Goal: Task Accomplishment & Management: Manage account settings

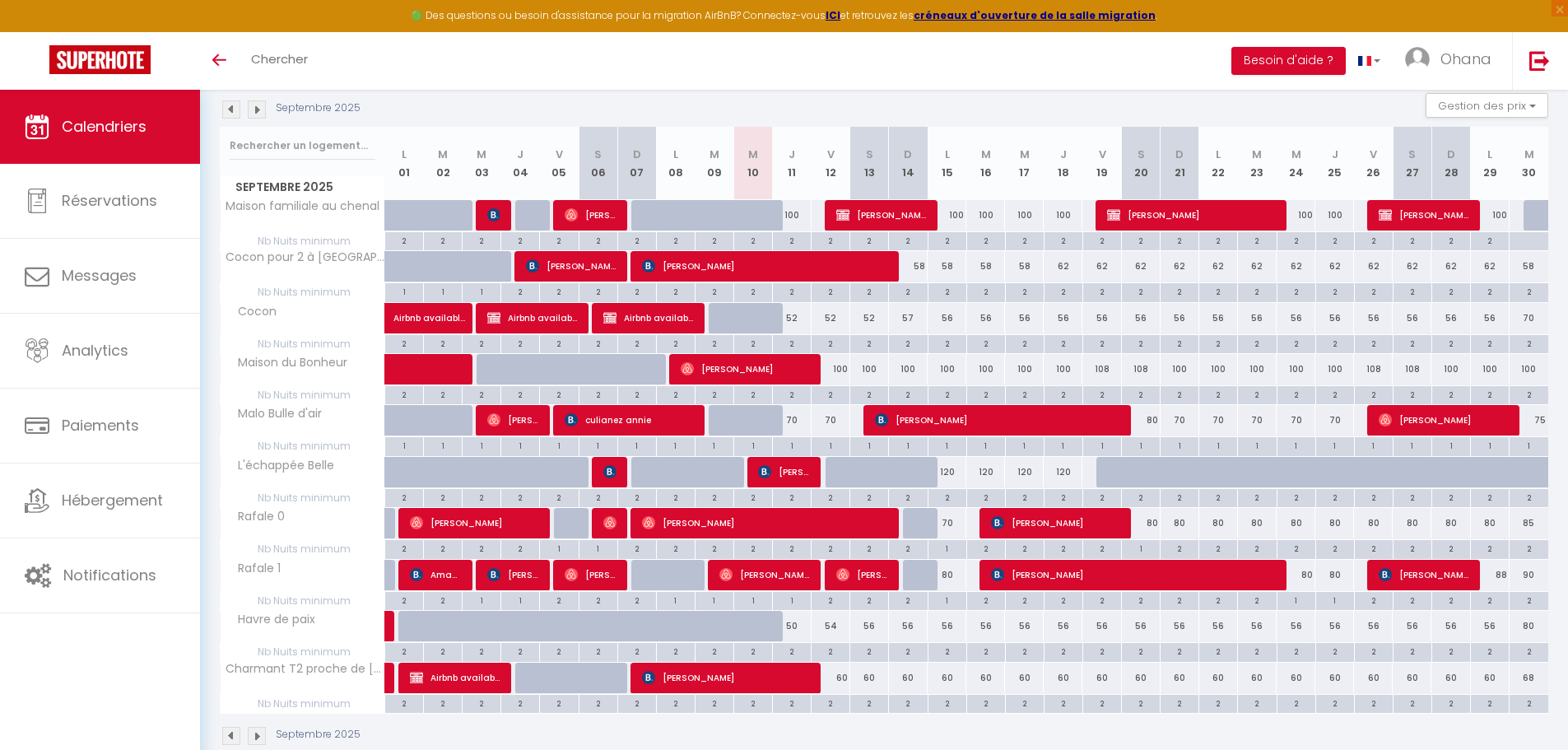
scroll to position [176, 0]
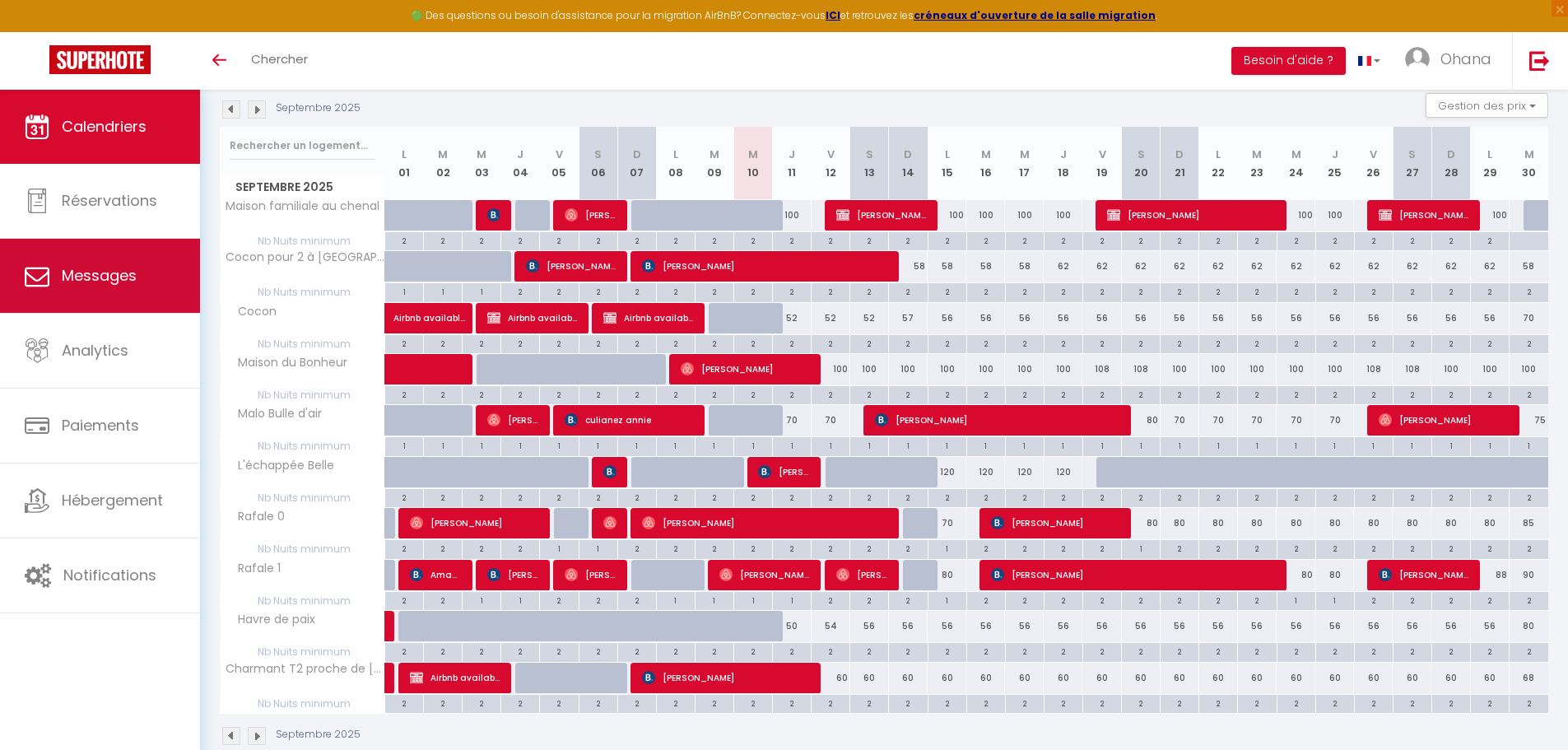
click at [76, 283] on span "Messages" at bounding box center [99, 275] width 74 height 20
select select "message"
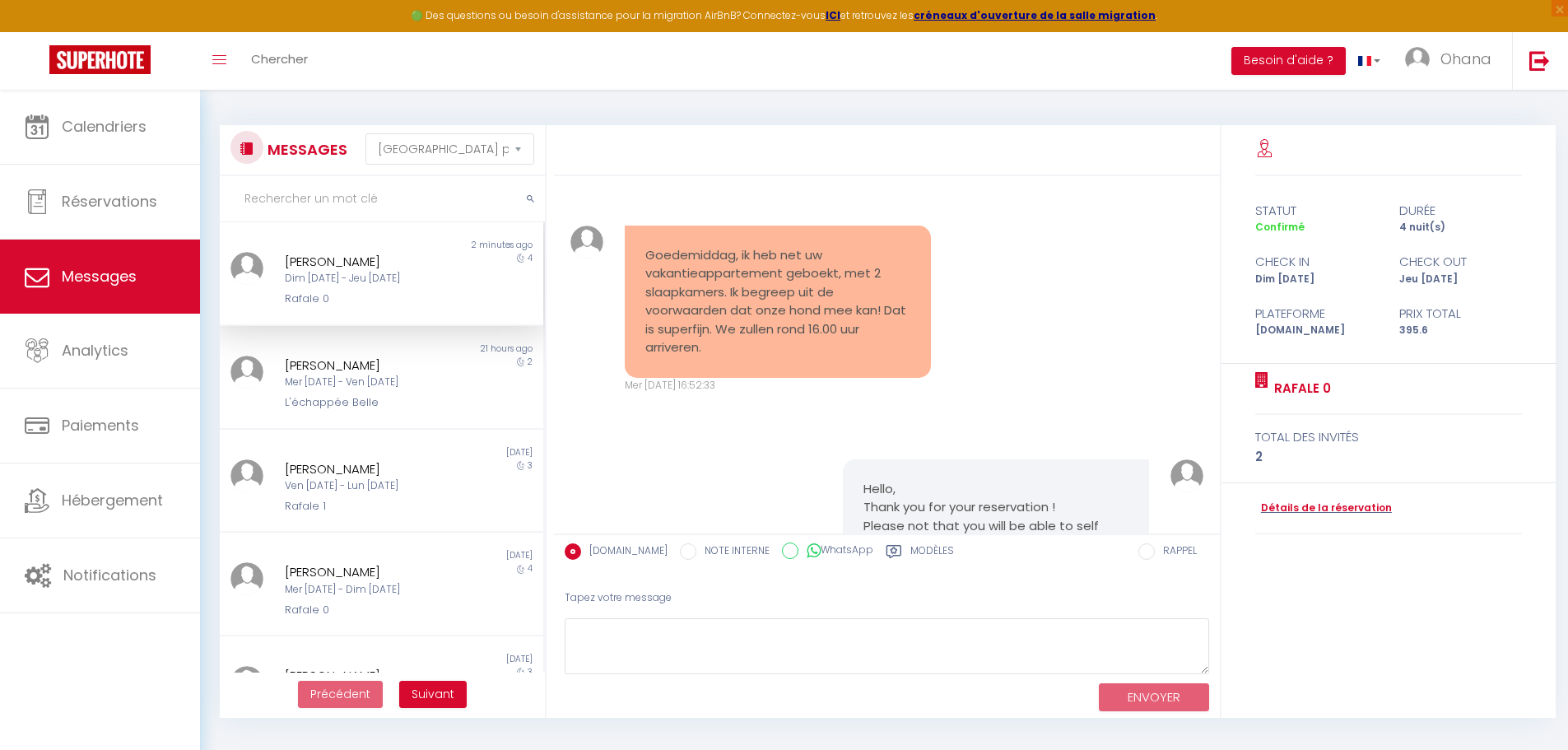
scroll to position [358, 0]
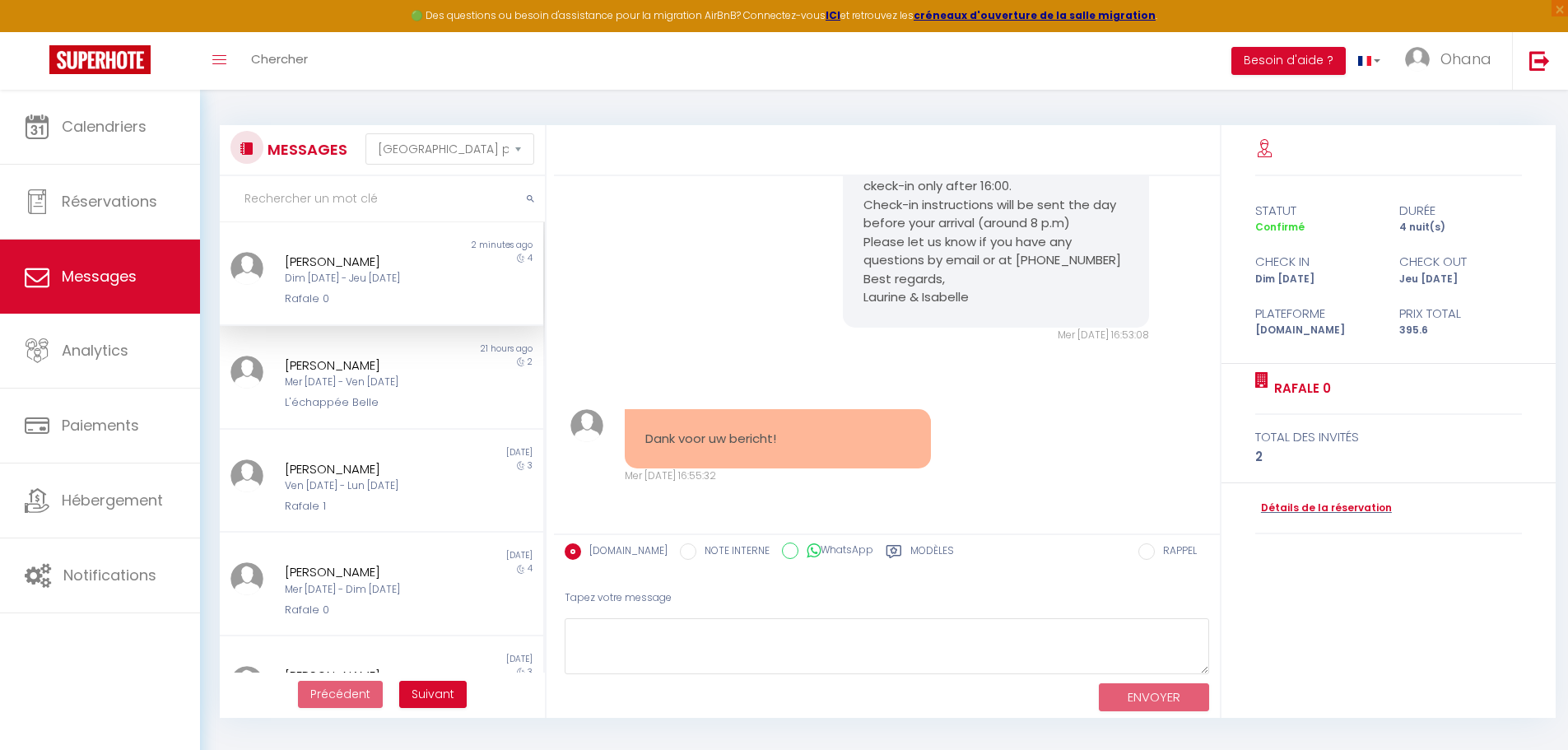
click at [377, 286] on div "Dim [DATE] - Jeu [DATE]" at bounding box center [368, 278] width 167 height 16
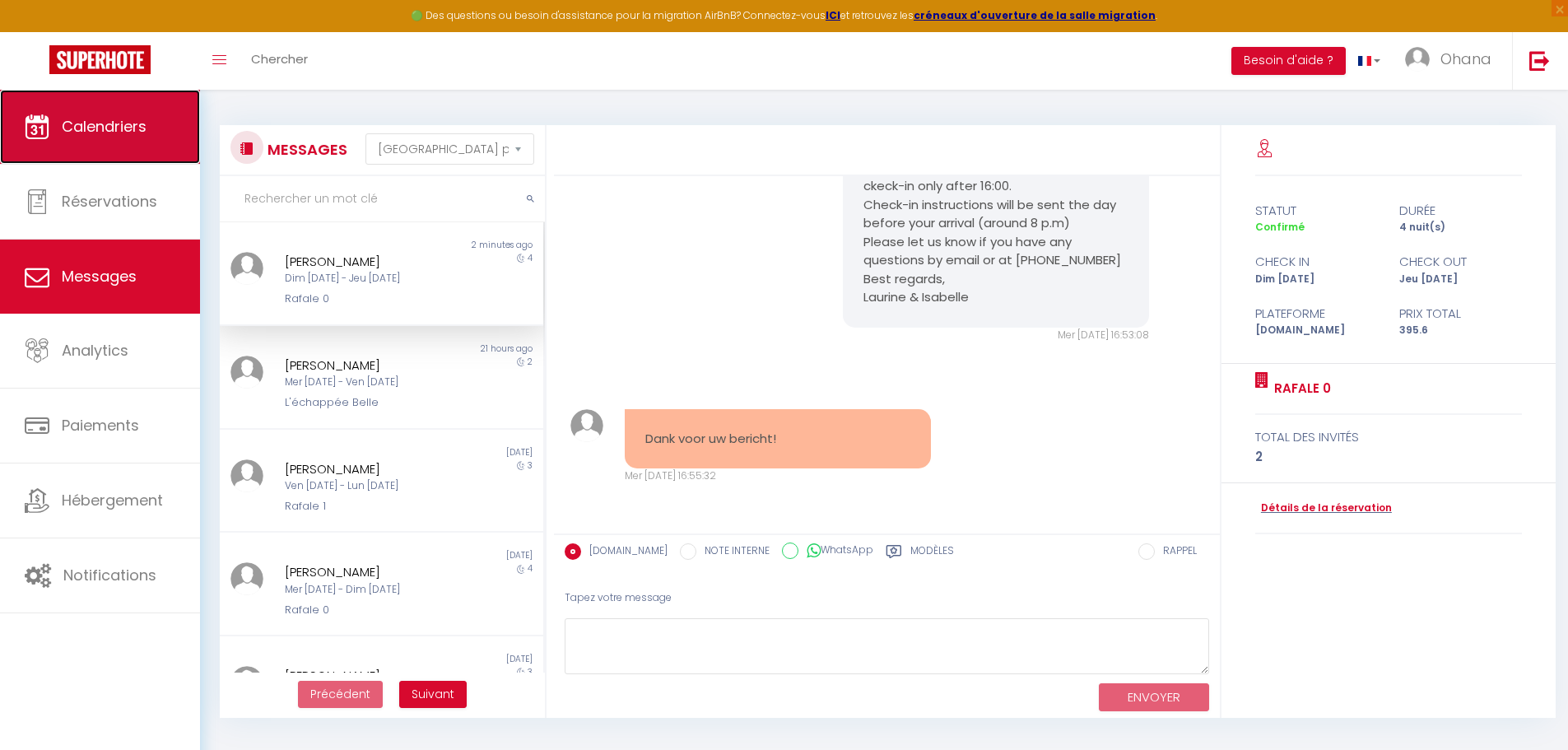
click at [48, 113] on link "Calendriers" at bounding box center [100, 127] width 200 height 74
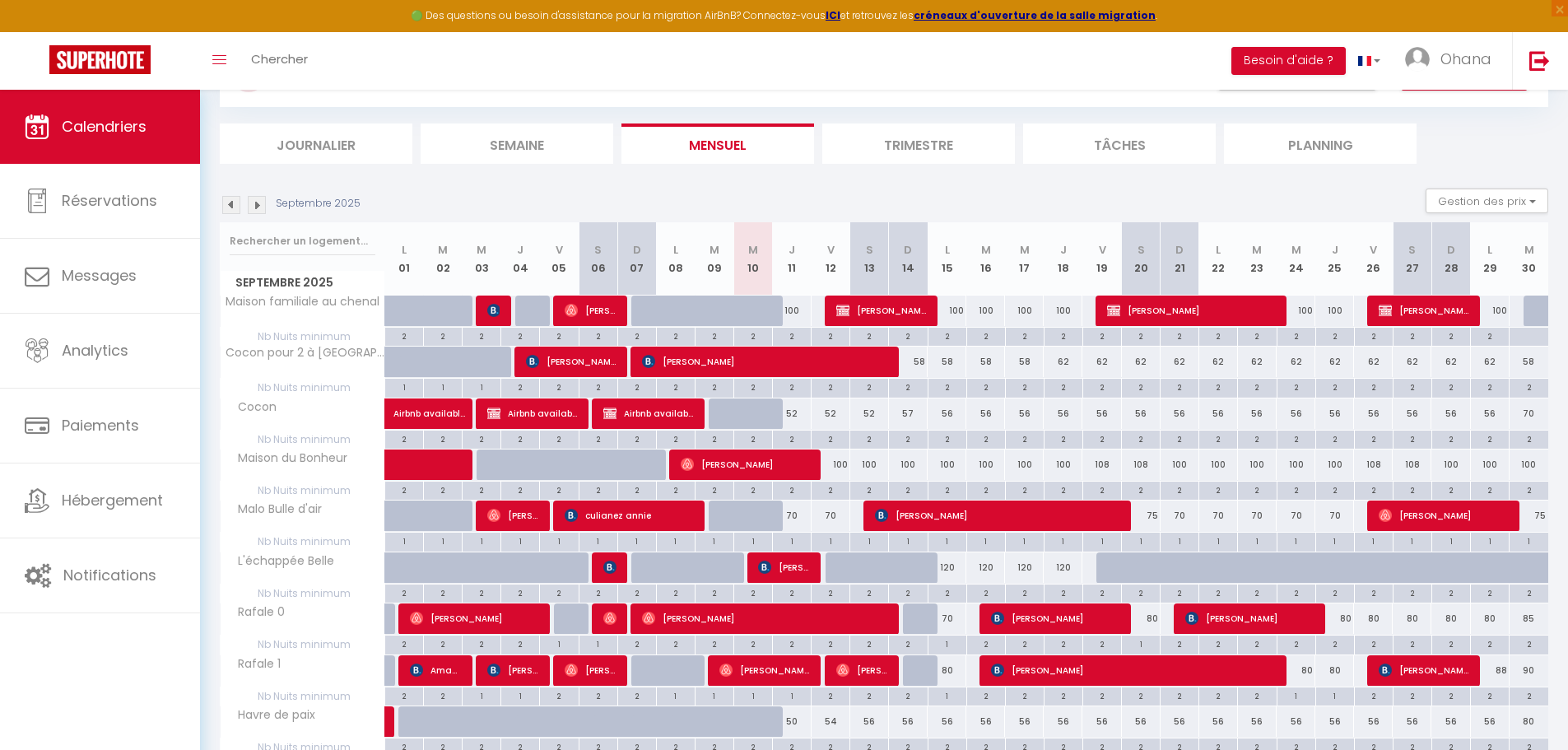
scroll to position [207, 0]
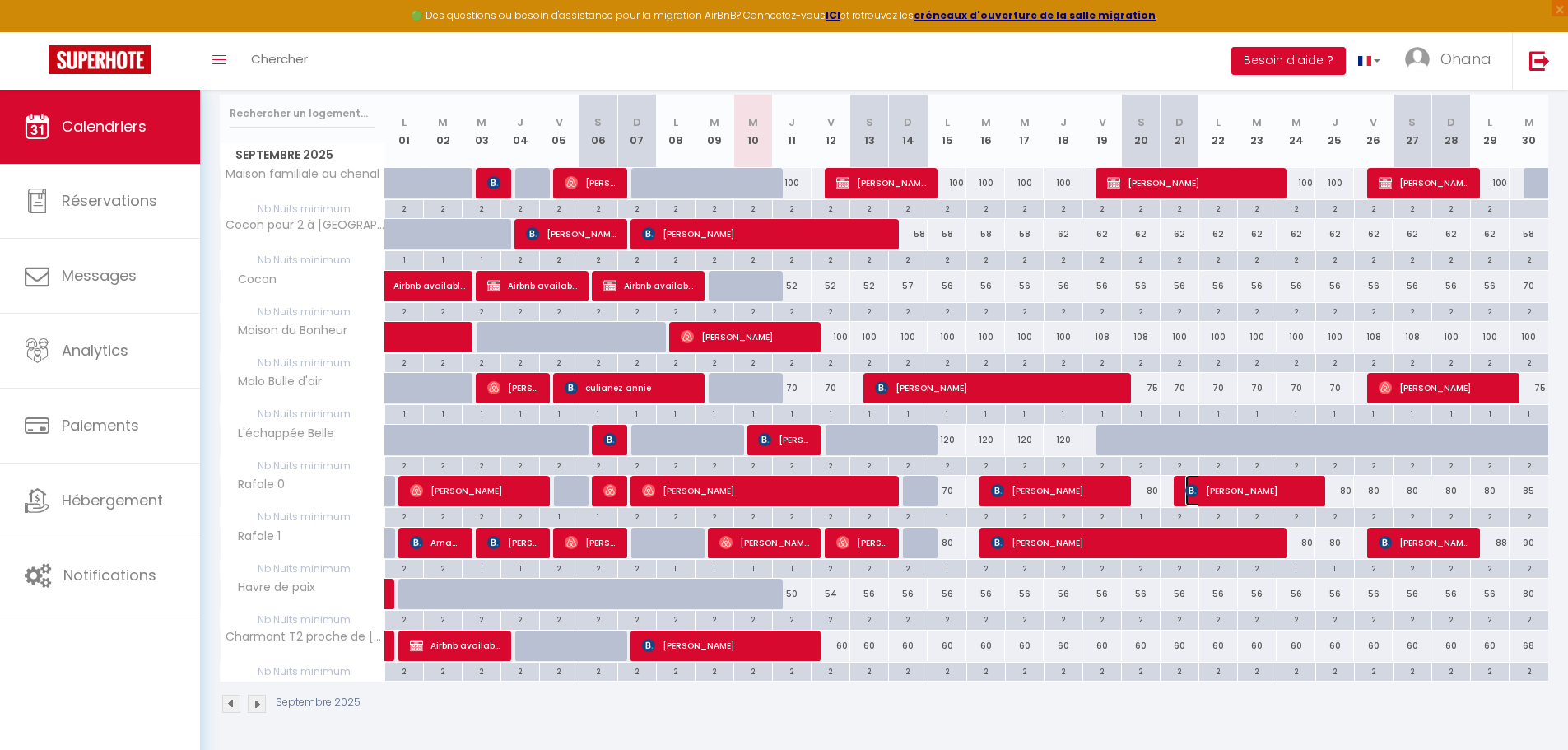
click at [1235, 486] on span "[PERSON_NAME]" at bounding box center [1250, 490] width 129 height 31
select select "OK"
select select "KO"
select select "0"
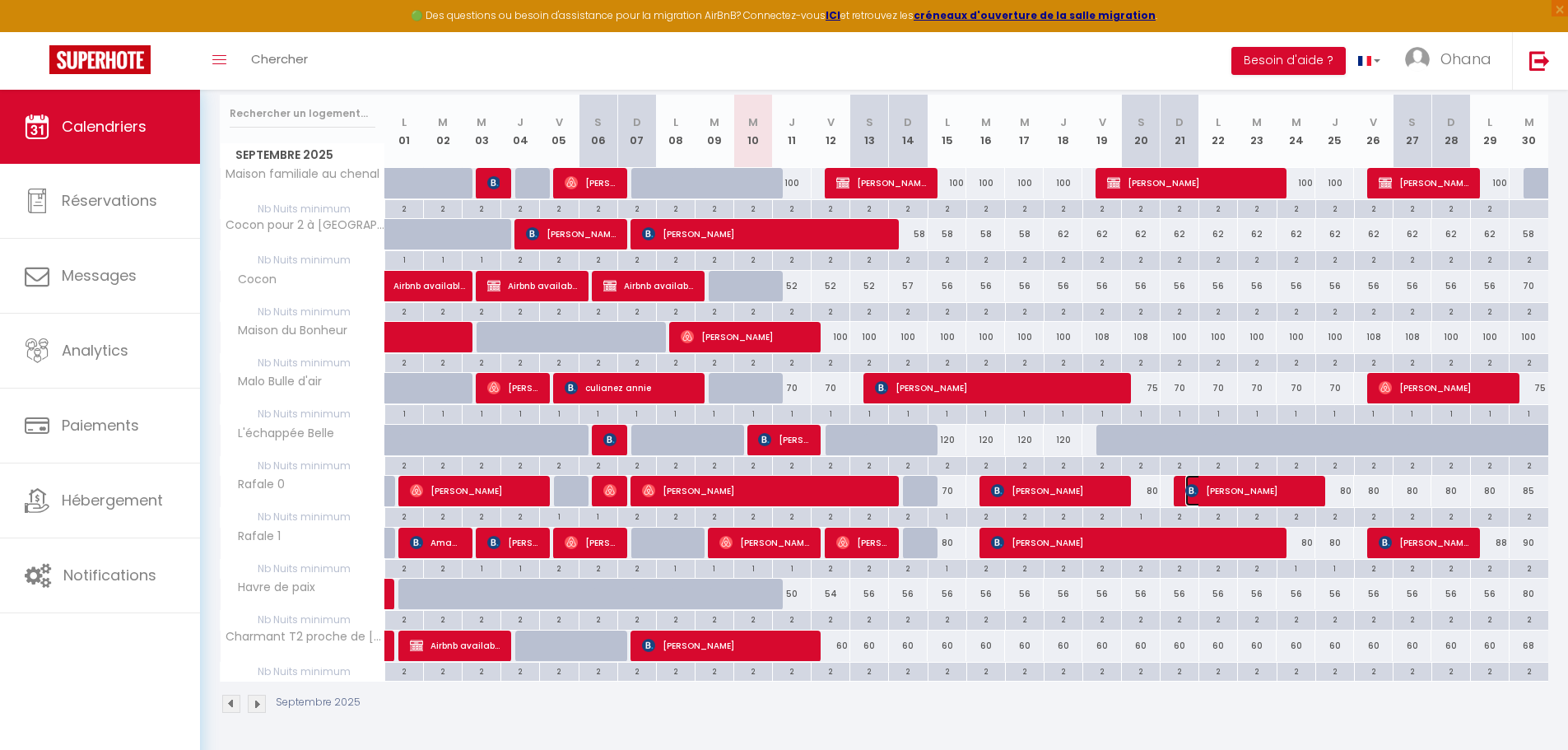
select select "1"
select select
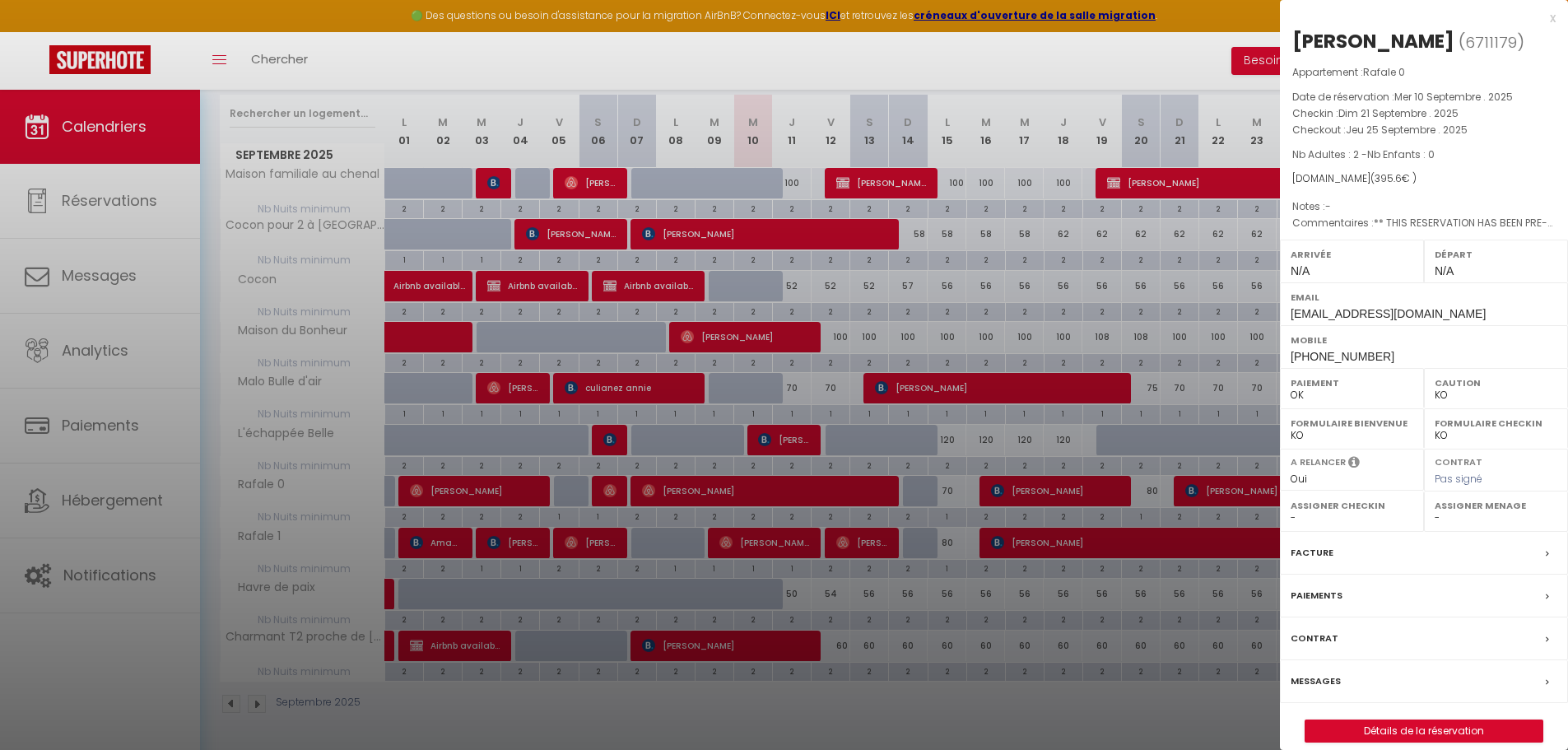
drag, startPoint x: 1106, startPoint y: 678, endPoint x: 1096, endPoint y: 679, distance: 10.0
click at [1102, 678] on div at bounding box center [784, 375] width 1568 height 750
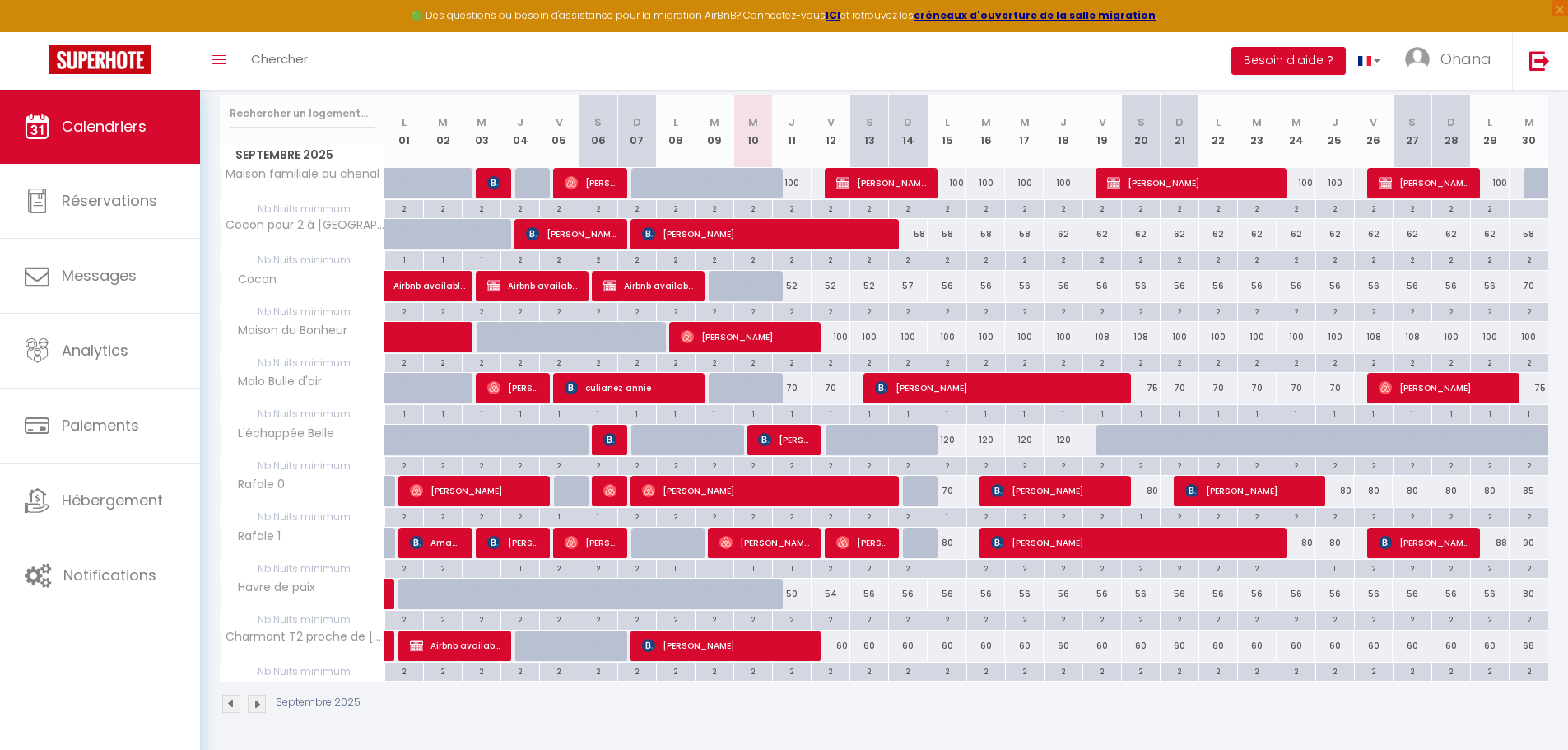
click at [1151, 496] on div "80" at bounding box center [1141, 491] width 39 height 30
type input "80"
type input "Sam 20 Septembre 2025"
type input "Dim 21 Septembre 2025"
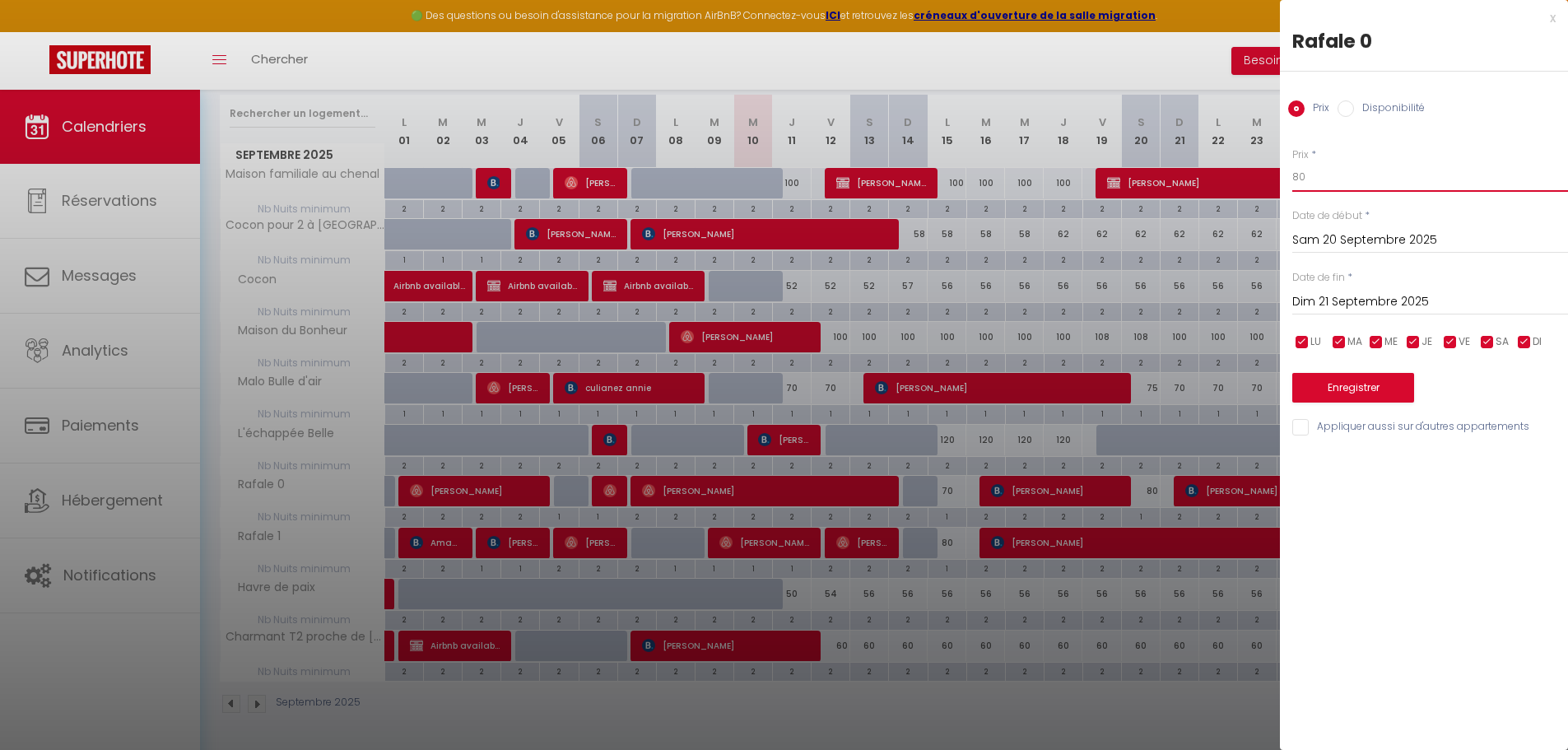
click at [1317, 182] on input "80" at bounding box center [1430, 176] width 276 height 29
type input "8"
type input "75"
click at [1363, 390] on button "Enregistrer" at bounding box center [1352, 387] width 122 height 29
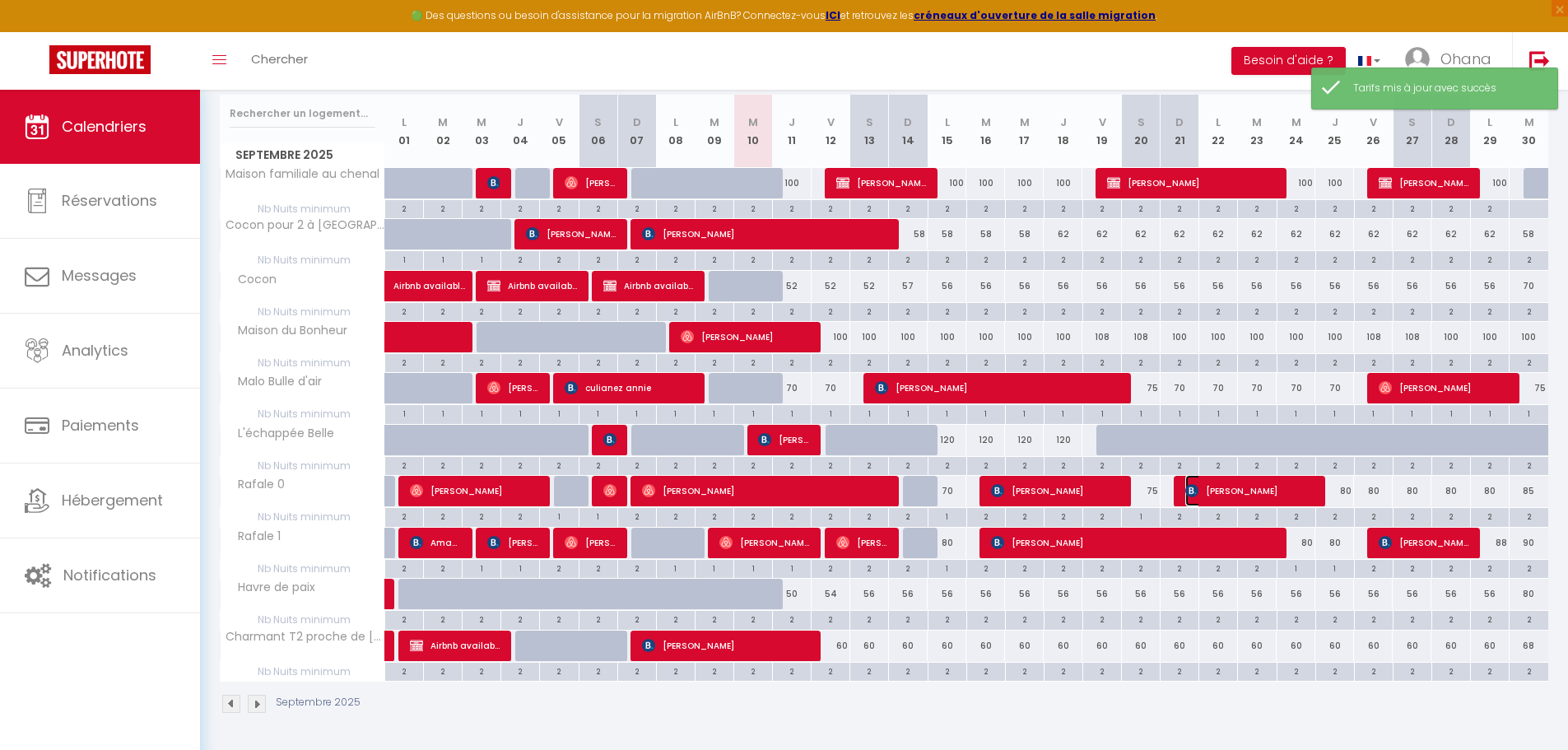
click at [1225, 495] on span "[PERSON_NAME]" at bounding box center [1250, 490] width 129 height 31
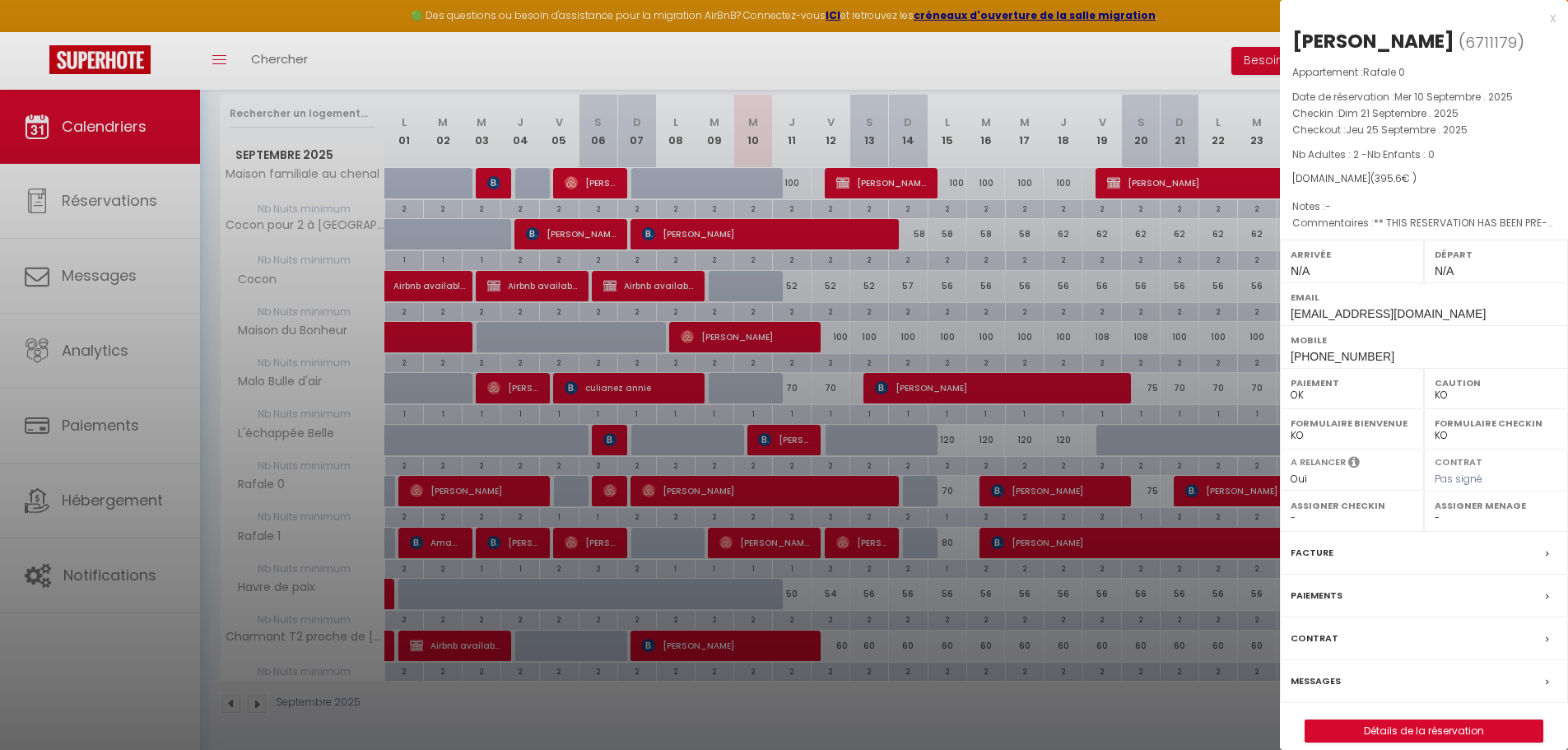
click at [1034, 697] on div at bounding box center [784, 375] width 1568 height 750
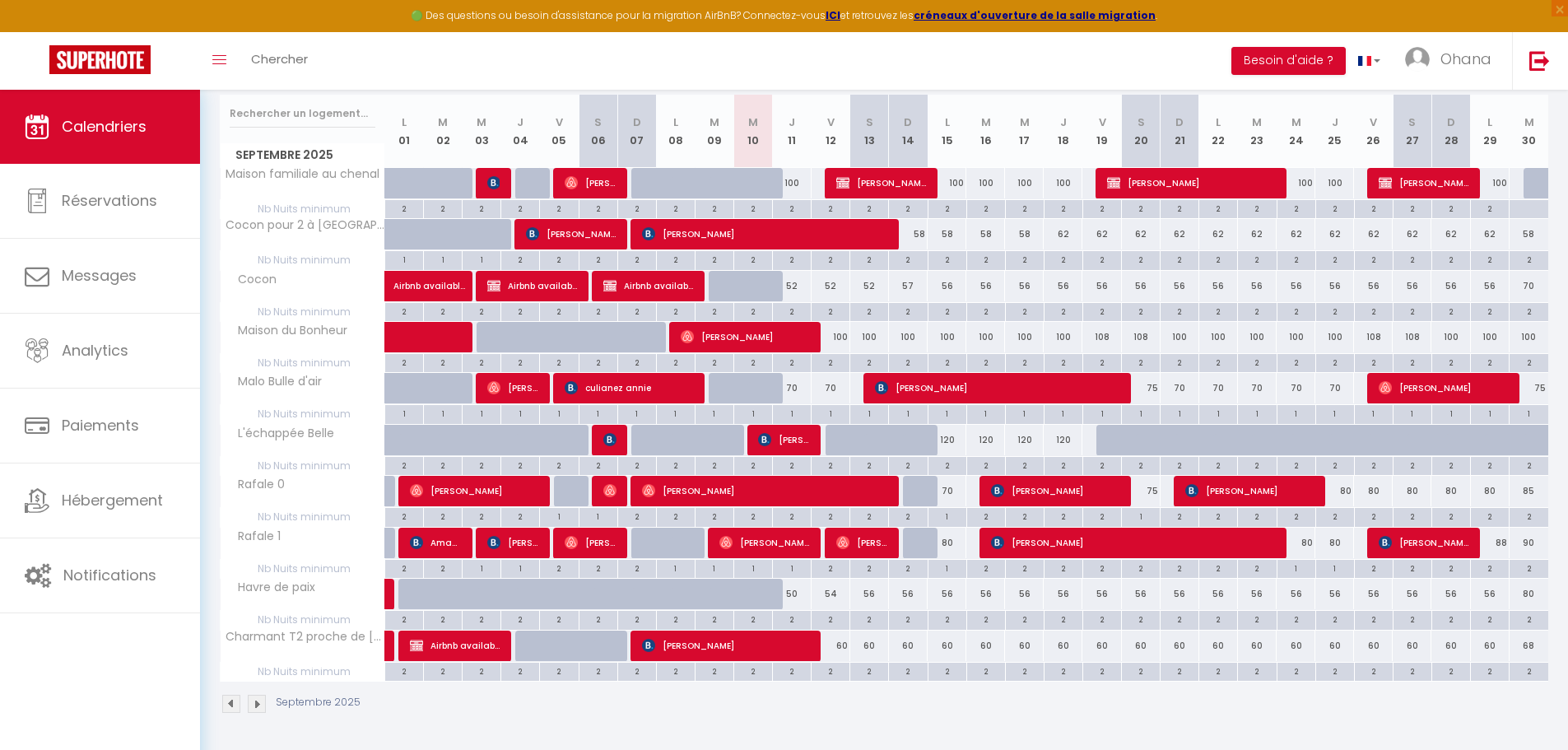
click at [1152, 492] on div "75" at bounding box center [1141, 491] width 39 height 30
type input "75"
type input "Sam 20 Septembre 2025"
type input "Dim 21 Septembre 2025"
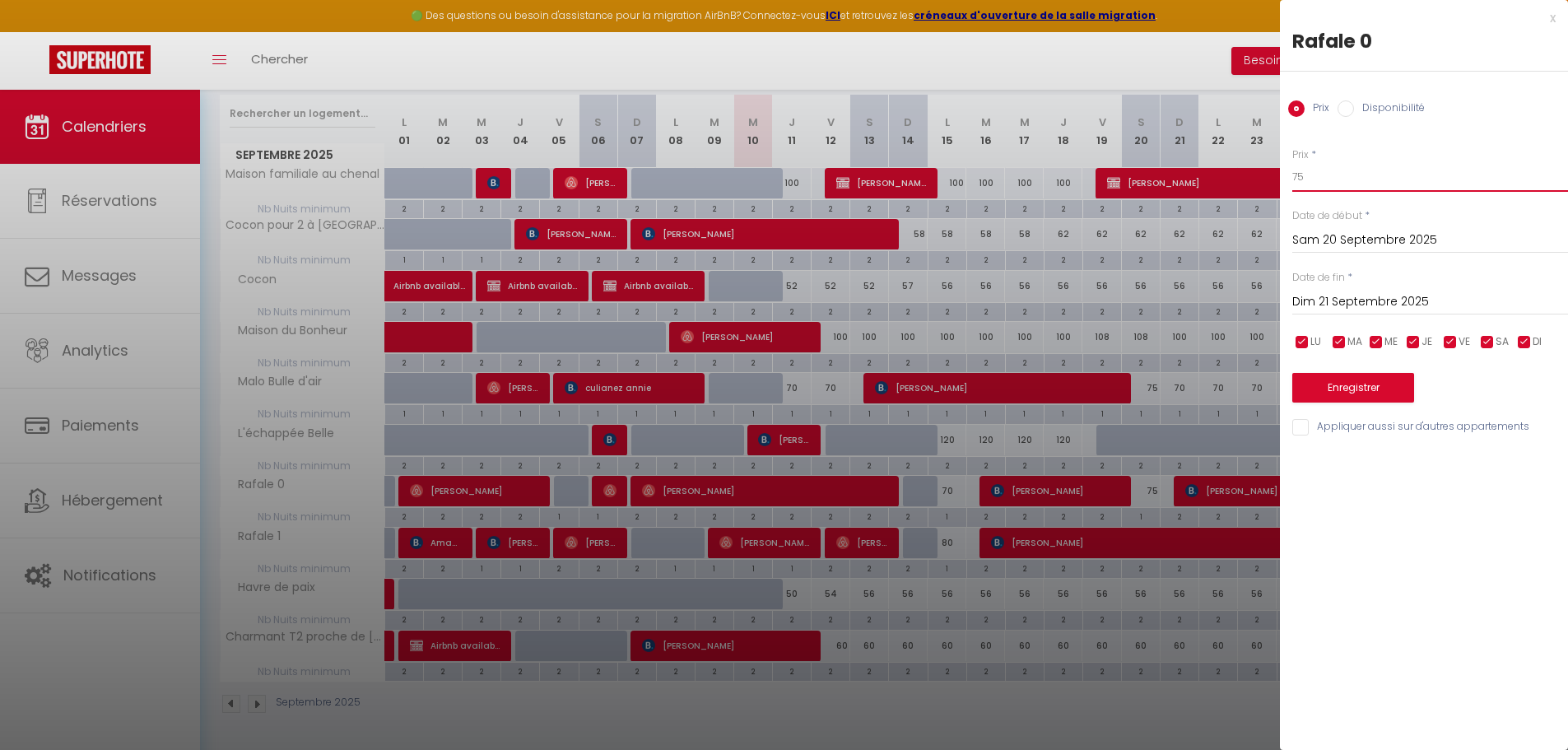
click at [1394, 172] on input "75" at bounding box center [1430, 176] width 276 height 29
type input "70"
click at [1325, 379] on button "Enregistrer" at bounding box center [1352, 387] width 122 height 29
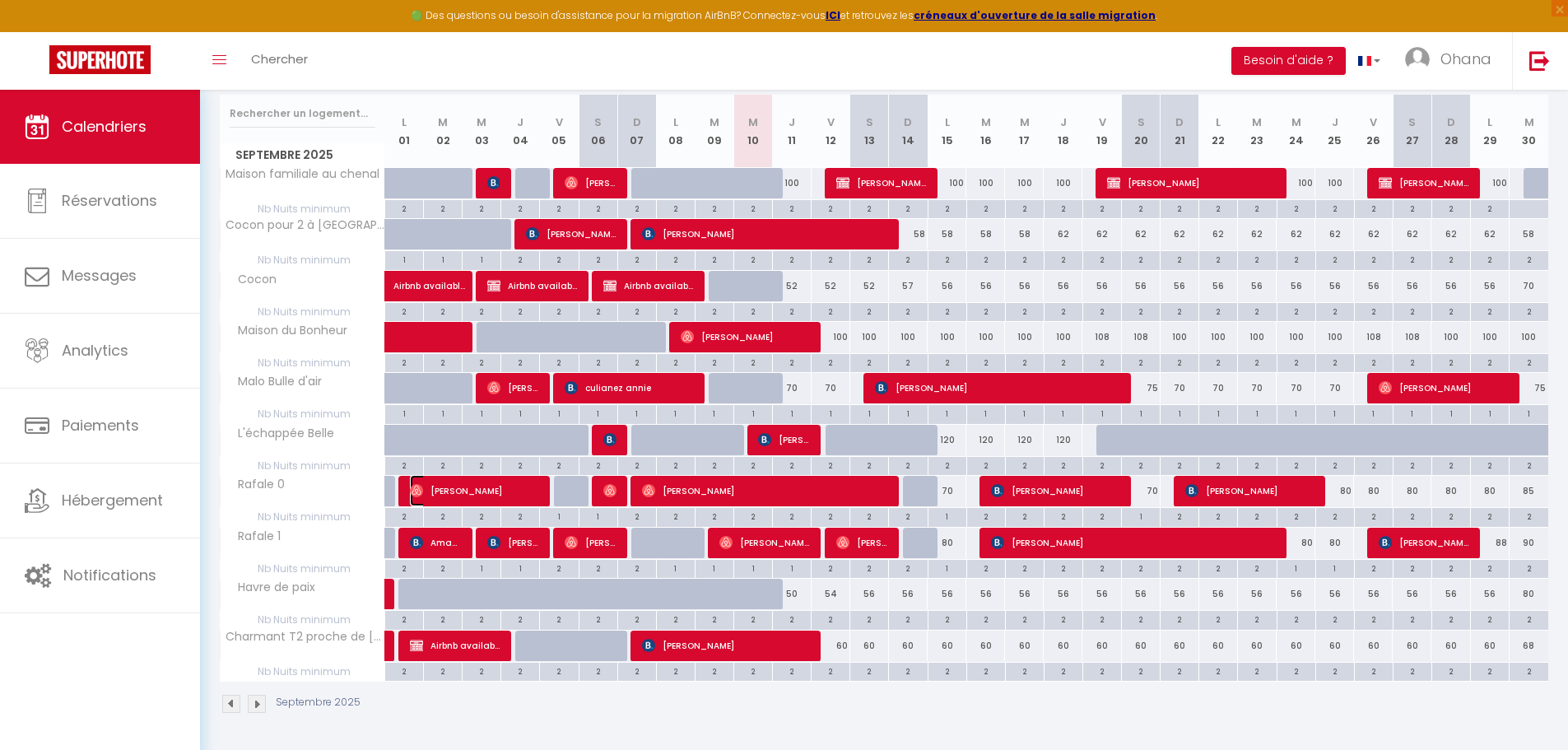
click at [459, 488] on span "[PERSON_NAME]" at bounding box center [474, 490] width 129 height 31
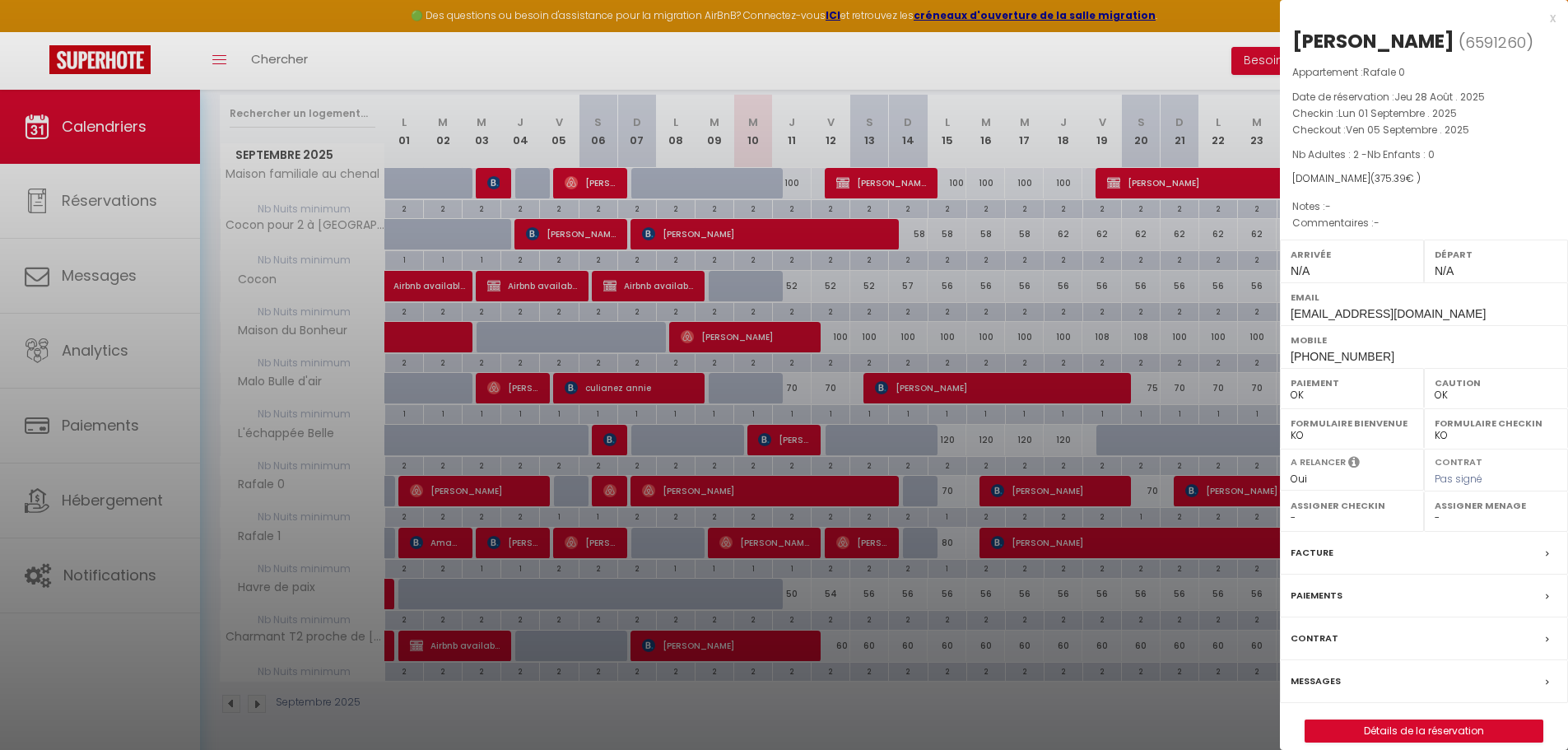
drag, startPoint x: 577, startPoint y: 493, endPoint x: 600, endPoint y: 492, distance: 23.0
click at [598, 492] on div at bounding box center [784, 375] width 1568 height 750
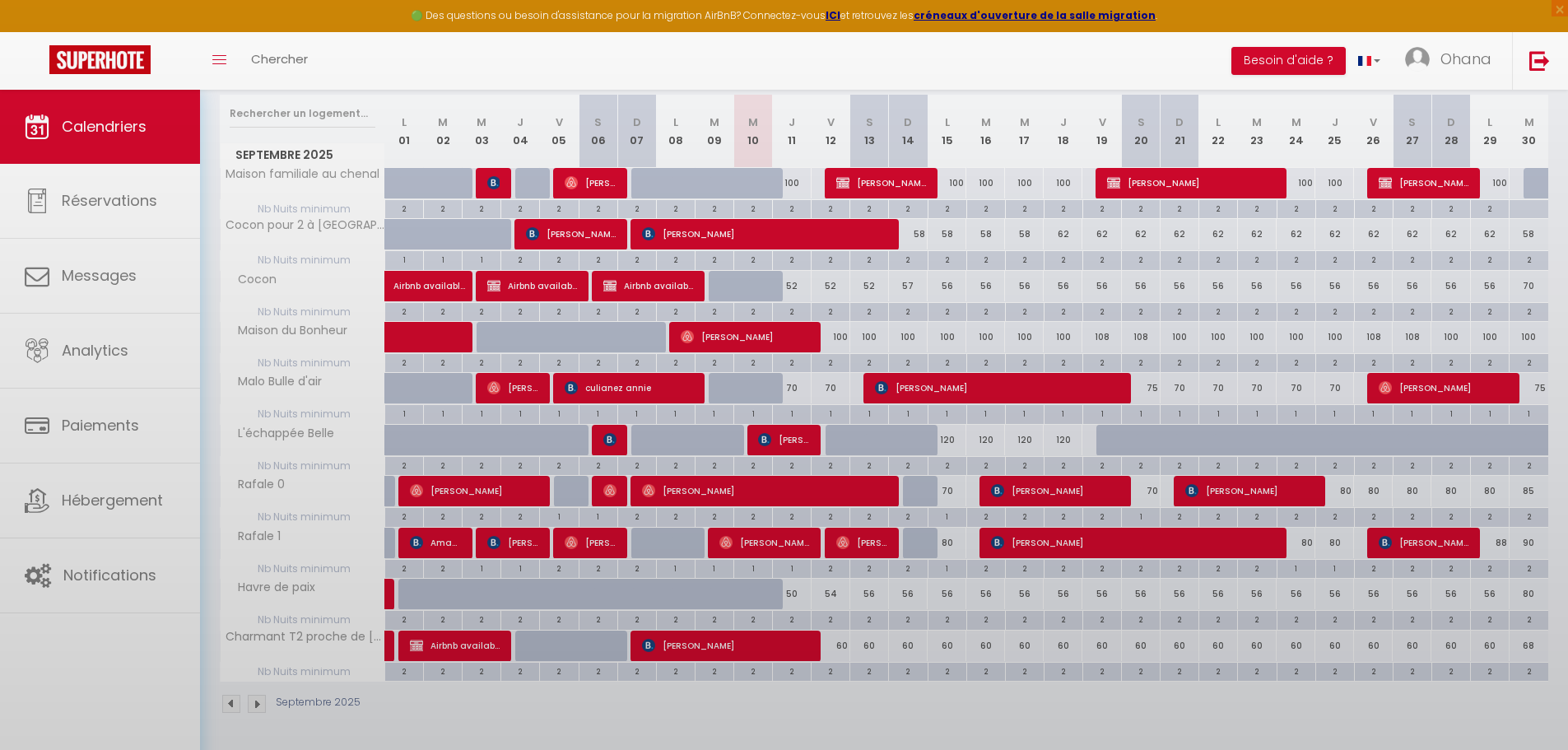
click at [600, 492] on div at bounding box center [784, 375] width 1568 height 750
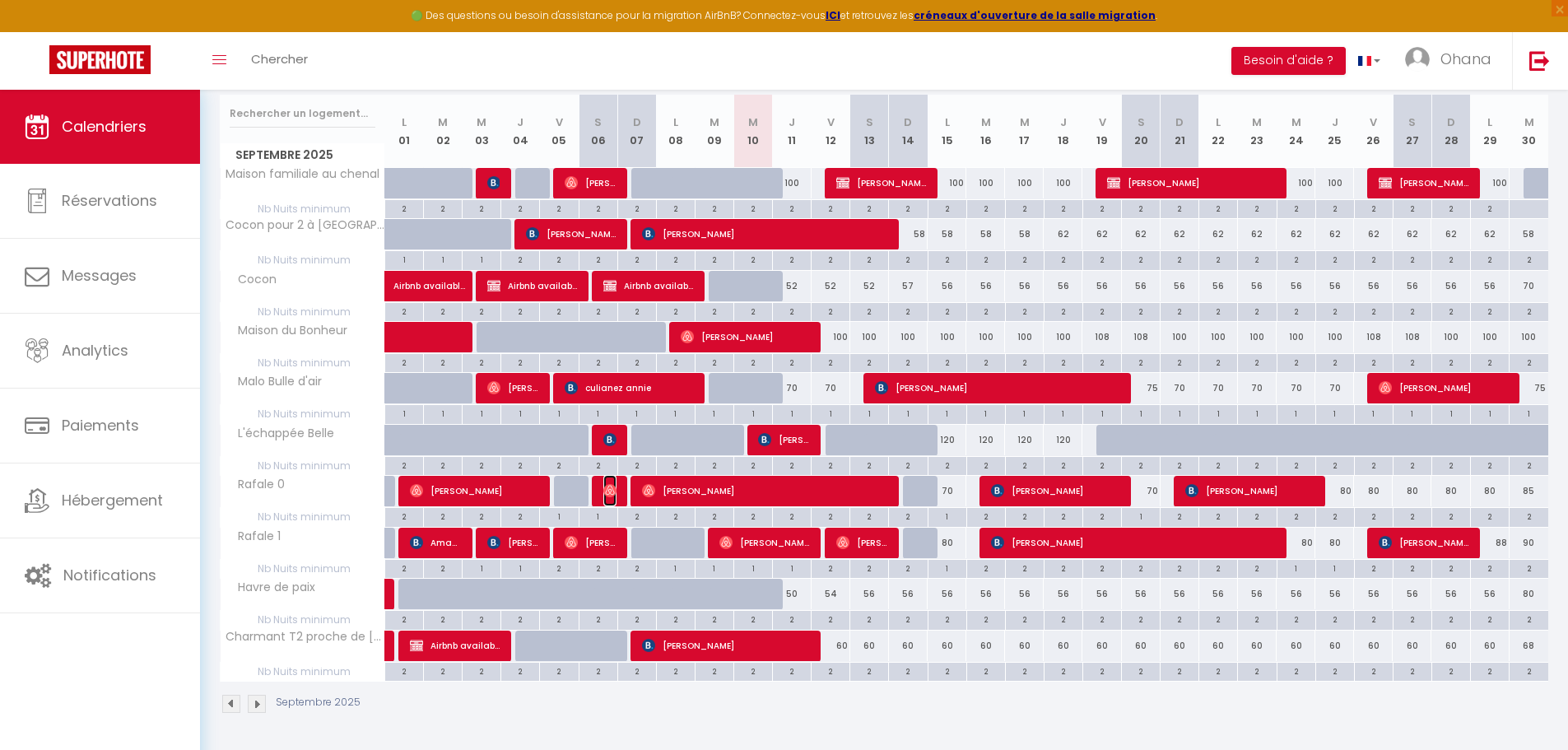
click at [608, 491] on img at bounding box center [609, 490] width 13 height 13
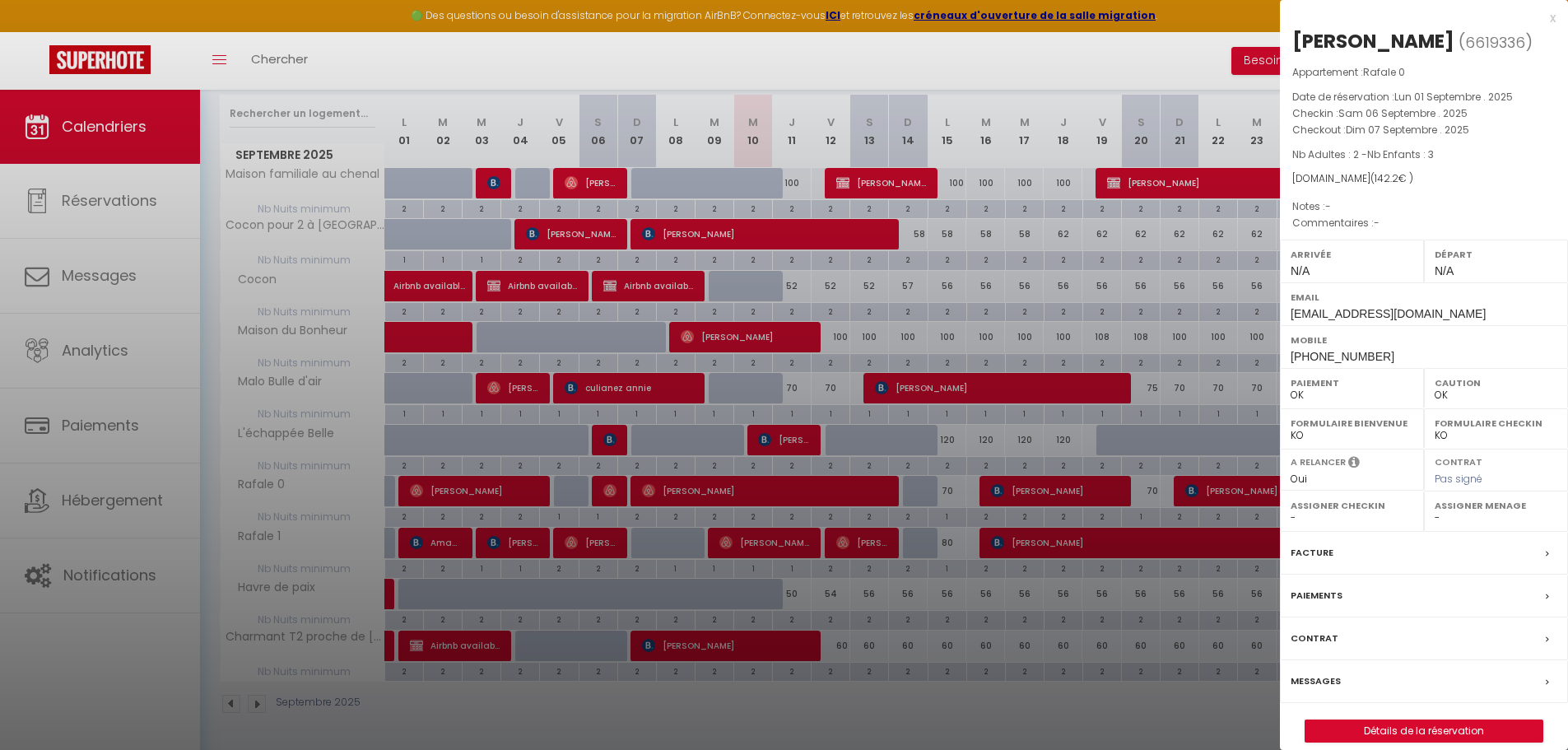
click at [742, 490] on div at bounding box center [784, 375] width 1568 height 750
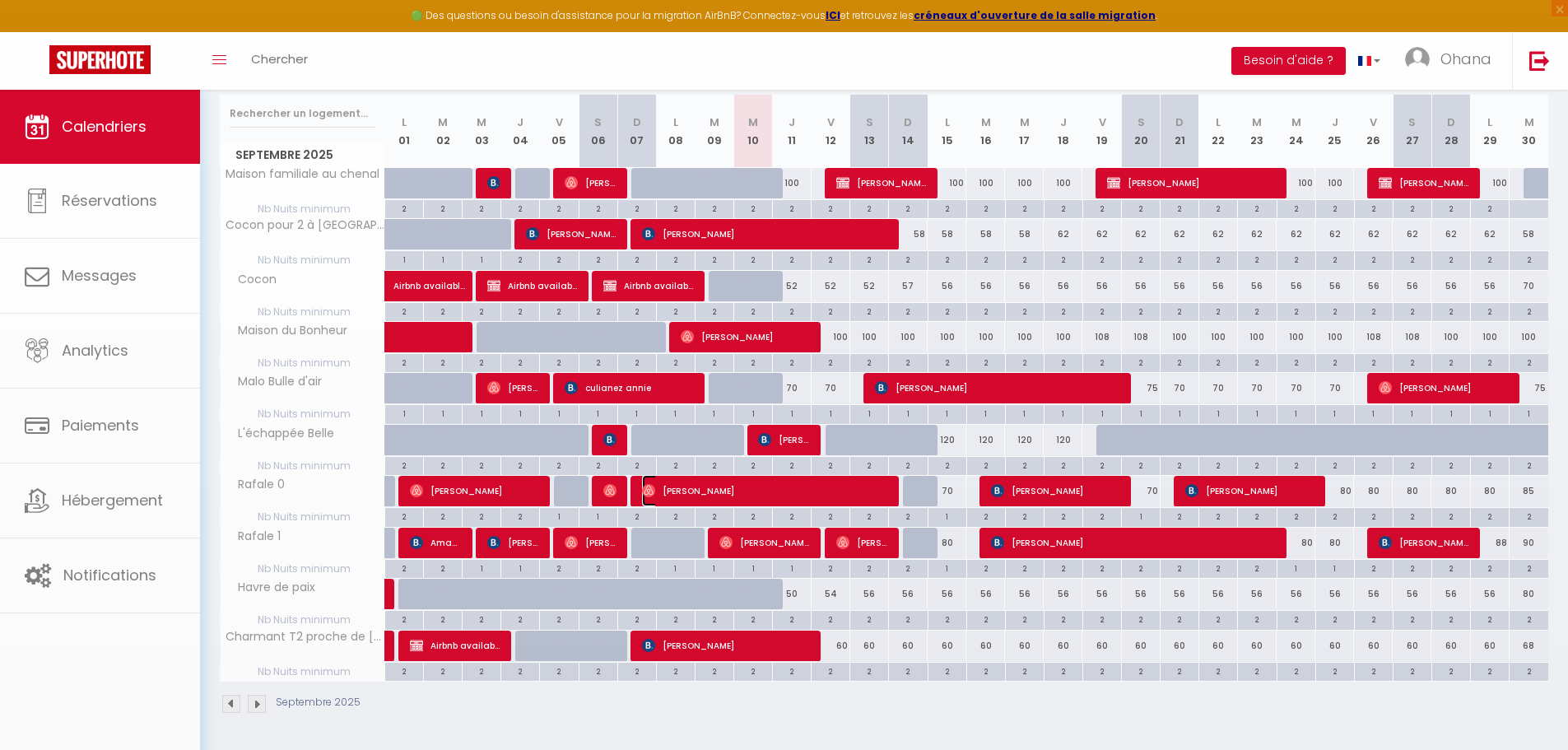
click at [741, 489] on span "[PERSON_NAME]" at bounding box center [764, 490] width 246 height 31
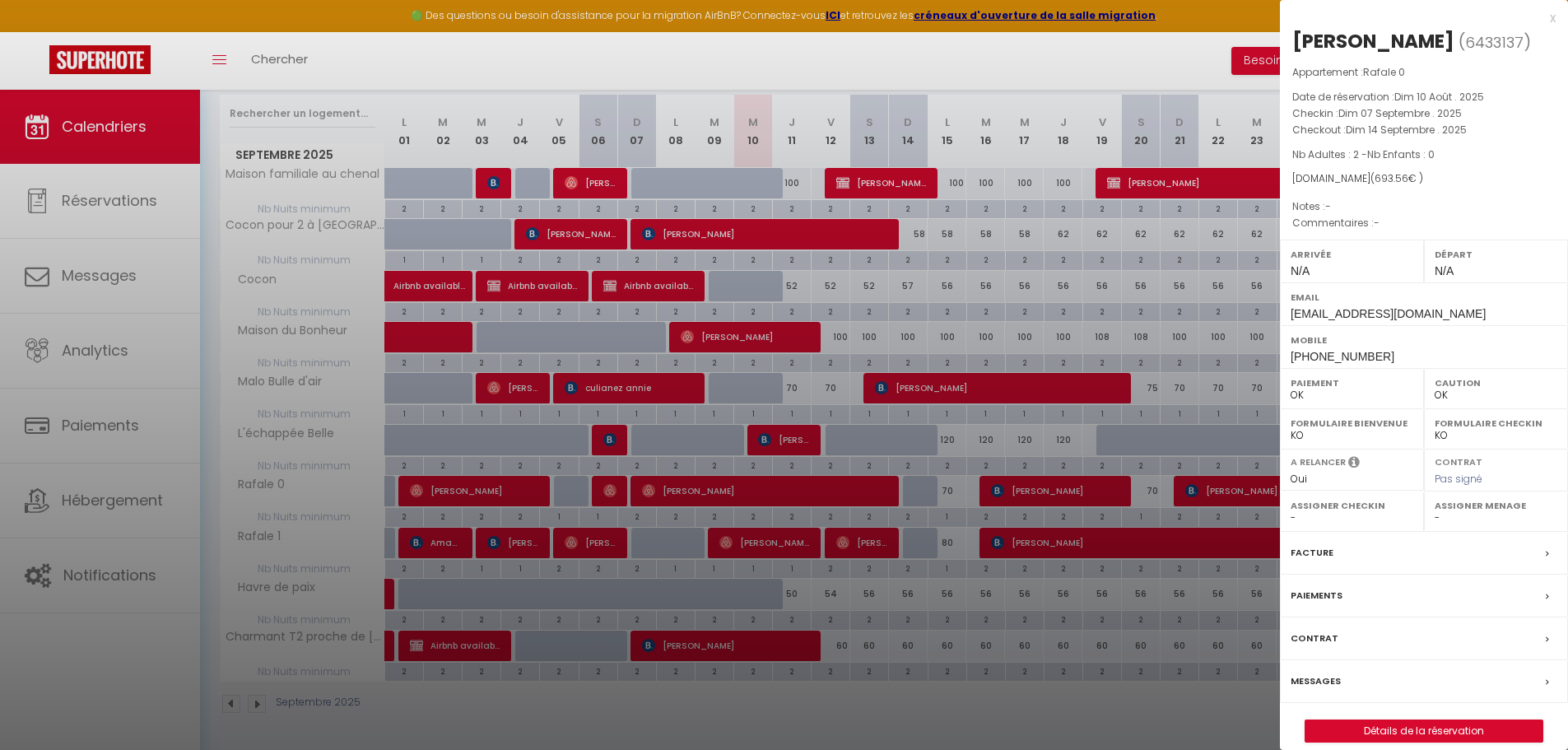
click at [976, 499] on div at bounding box center [784, 375] width 1568 height 750
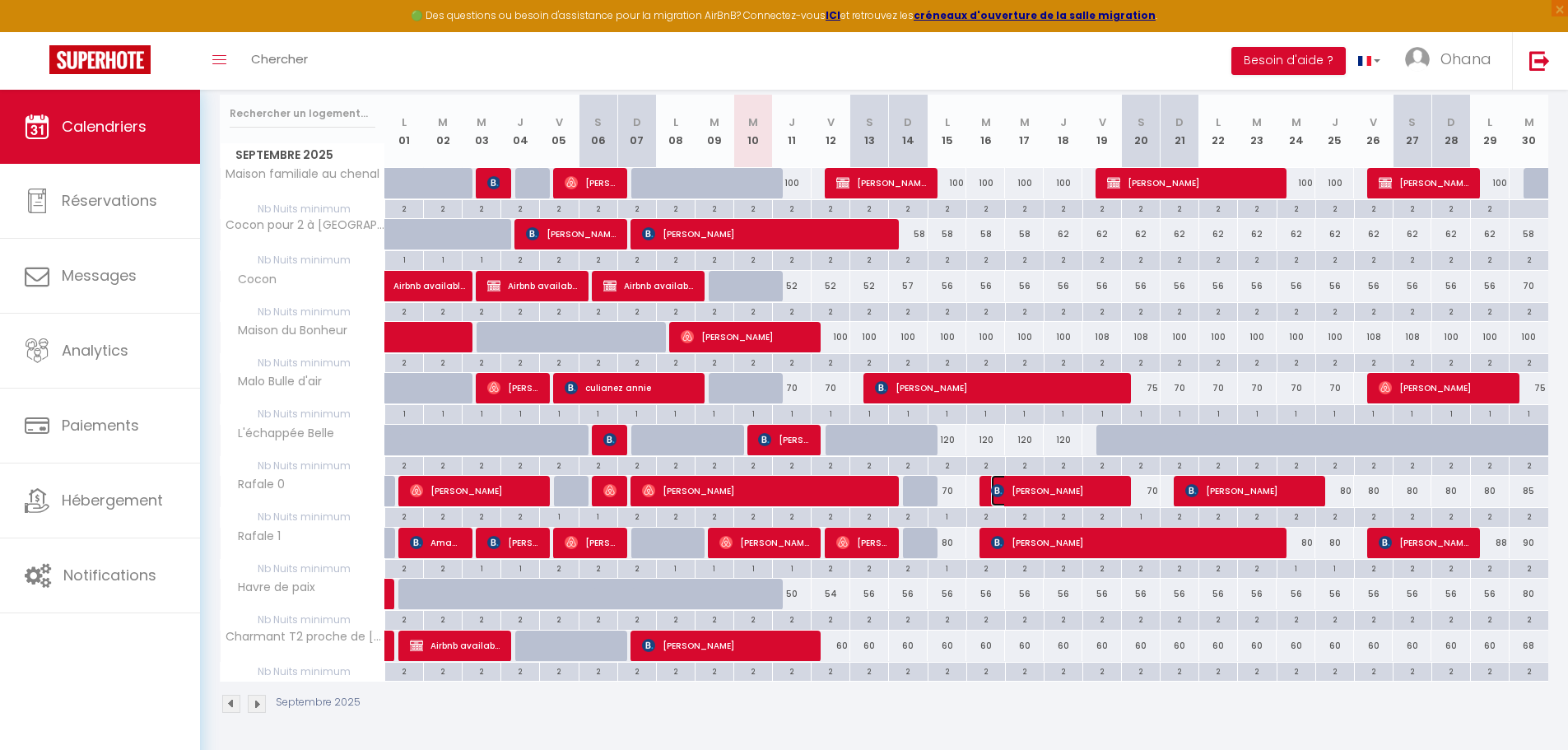
click at [1043, 499] on span "[PERSON_NAME]" at bounding box center [1056, 490] width 129 height 31
select select "KO"
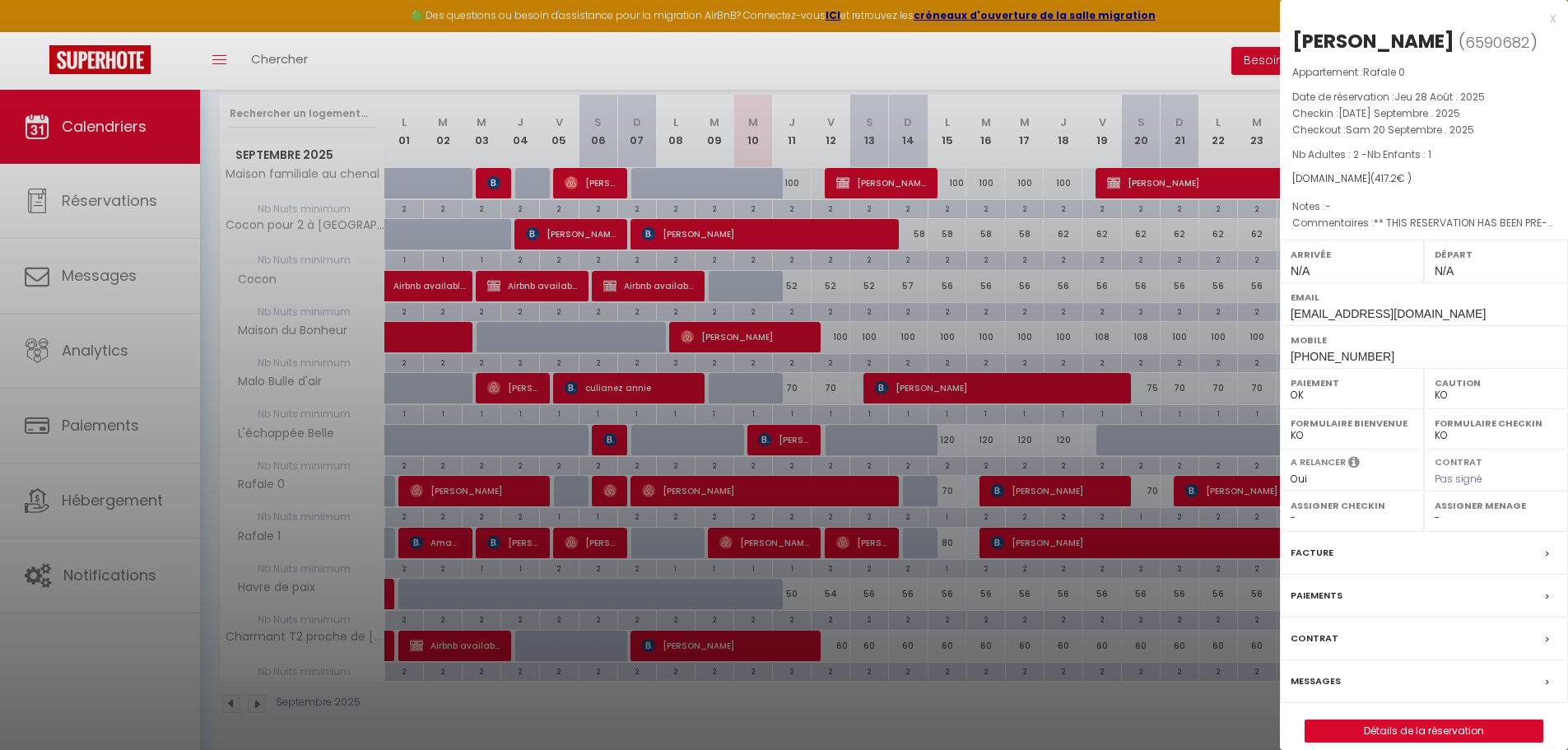
click at [1099, 453] on div at bounding box center [784, 375] width 1568 height 750
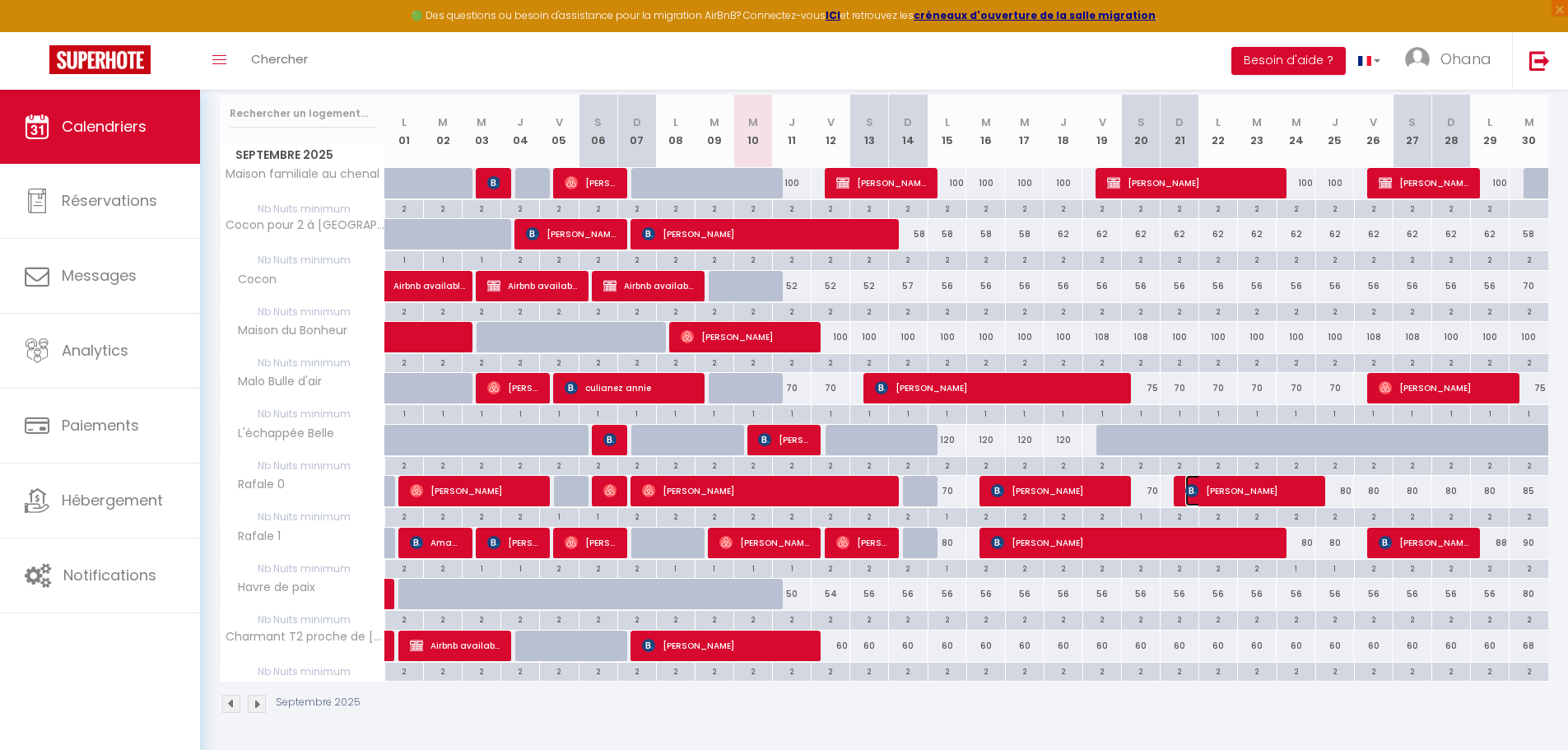
click at [1186, 483] on span "[PERSON_NAME]" at bounding box center [1250, 490] width 129 height 31
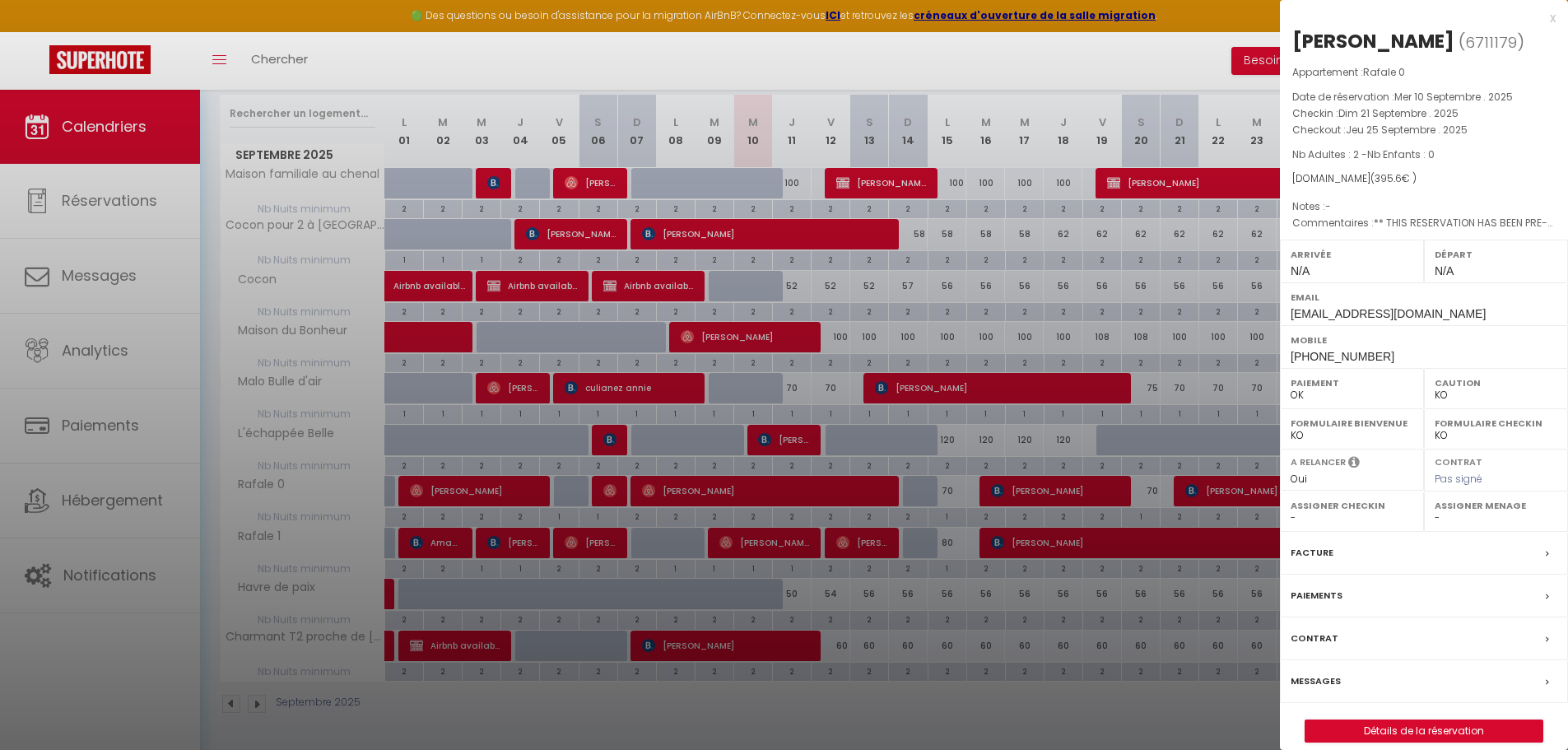
click at [1101, 449] on div at bounding box center [784, 375] width 1568 height 750
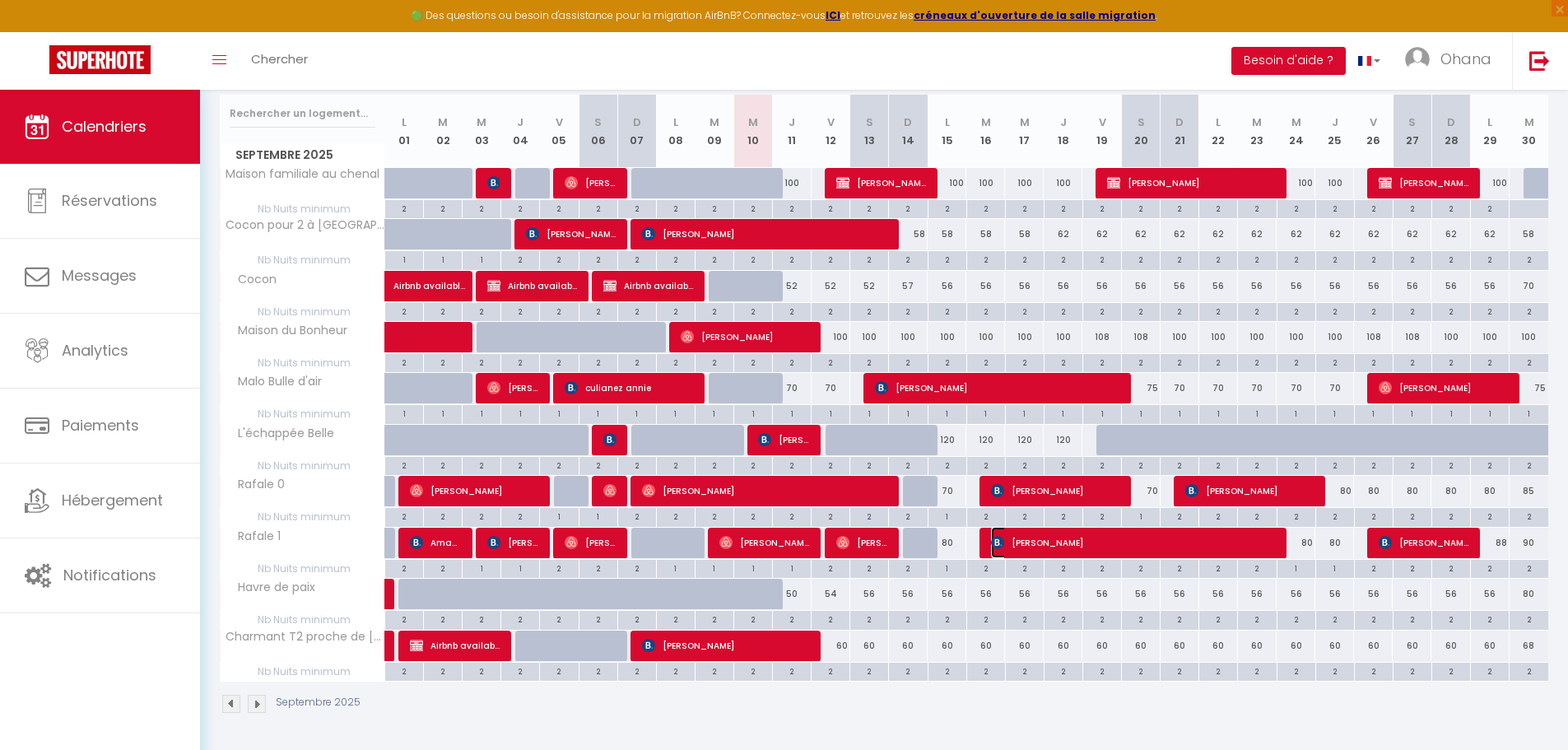
click at [1069, 538] on span "[PERSON_NAME]" at bounding box center [1133, 542] width 284 height 31
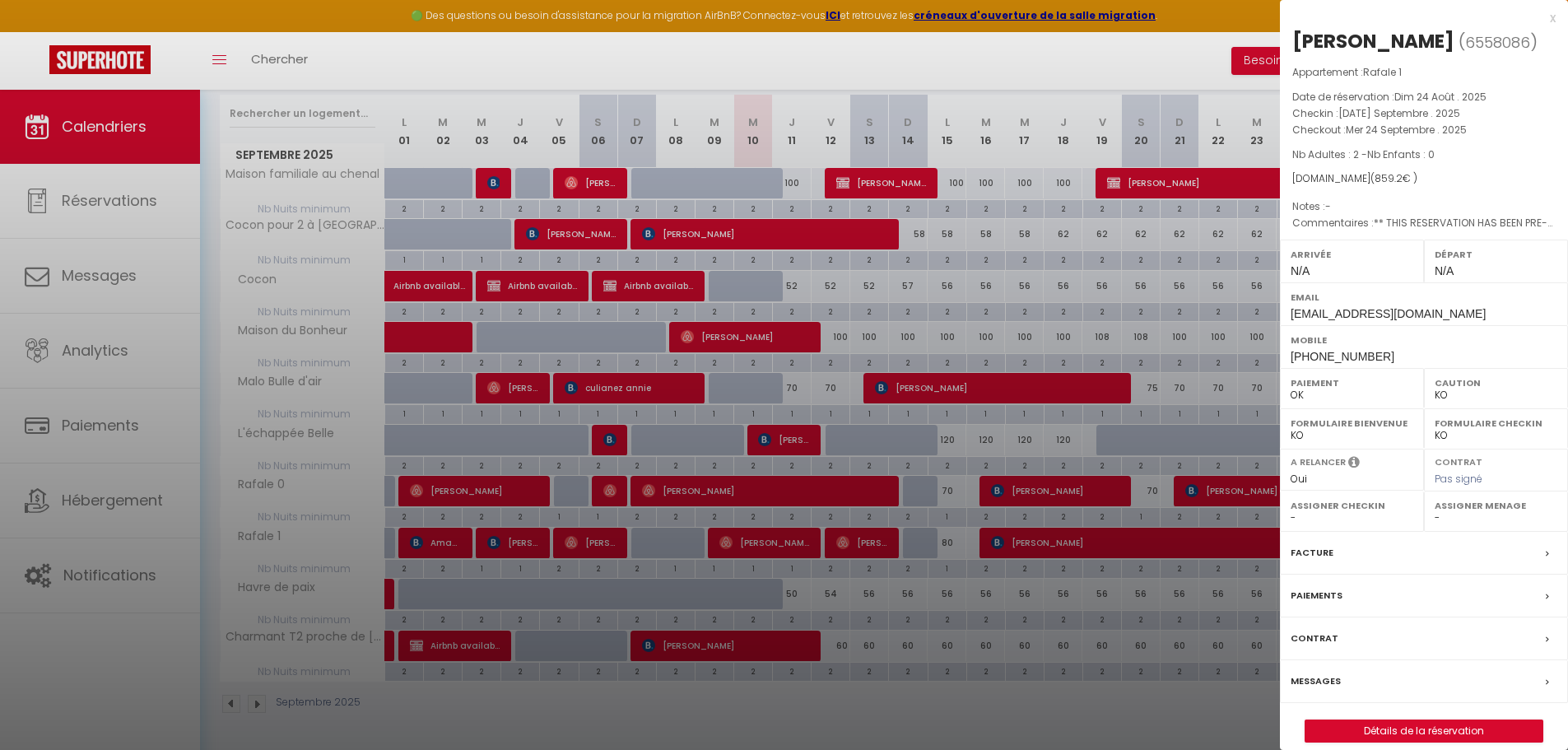
click at [1032, 378] on div at bounding box center [784, 375] width 1568 height 750
